Goal: Transaction & Acquisition: Purchase product/service

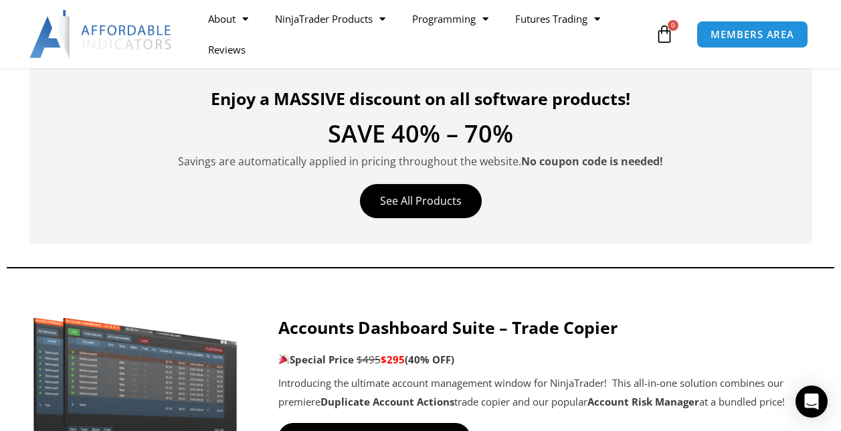
scroll to position [468, 0]
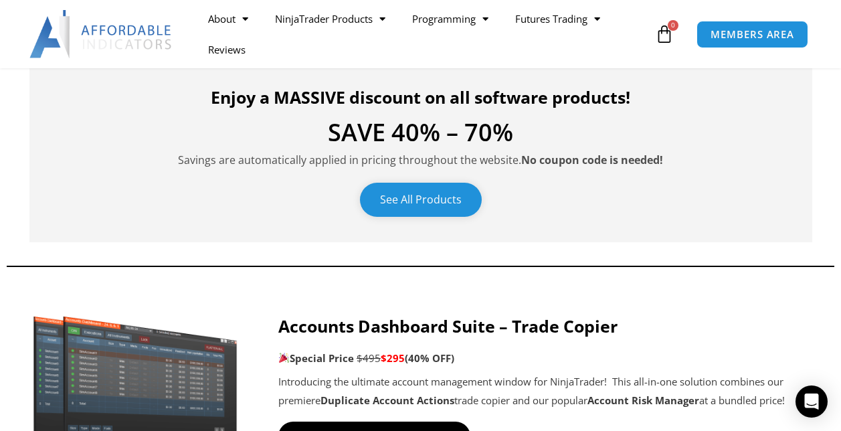
click at [406, 197] on link "See All Products" at bounding box center [421, 200] width 122 height 34
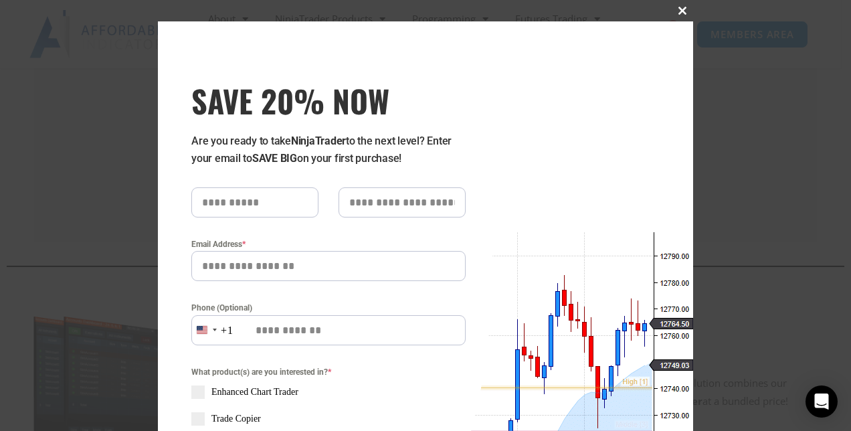
click at [681, 9] on span at bounding box center [682, 11] width 21 height 8
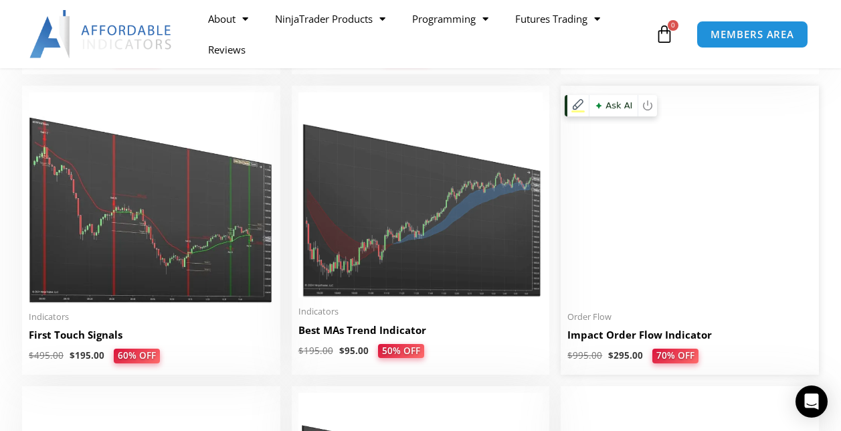
scroll to position [2074, 0]
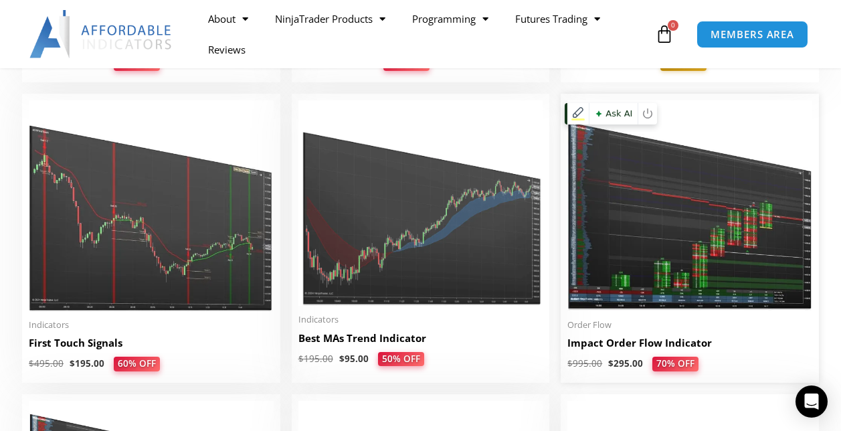
click at [727, 232] on img at bounding box center [689, 205] width 245 height 210
